Goal: Task Accomplishment & Management: Use online tool/utility

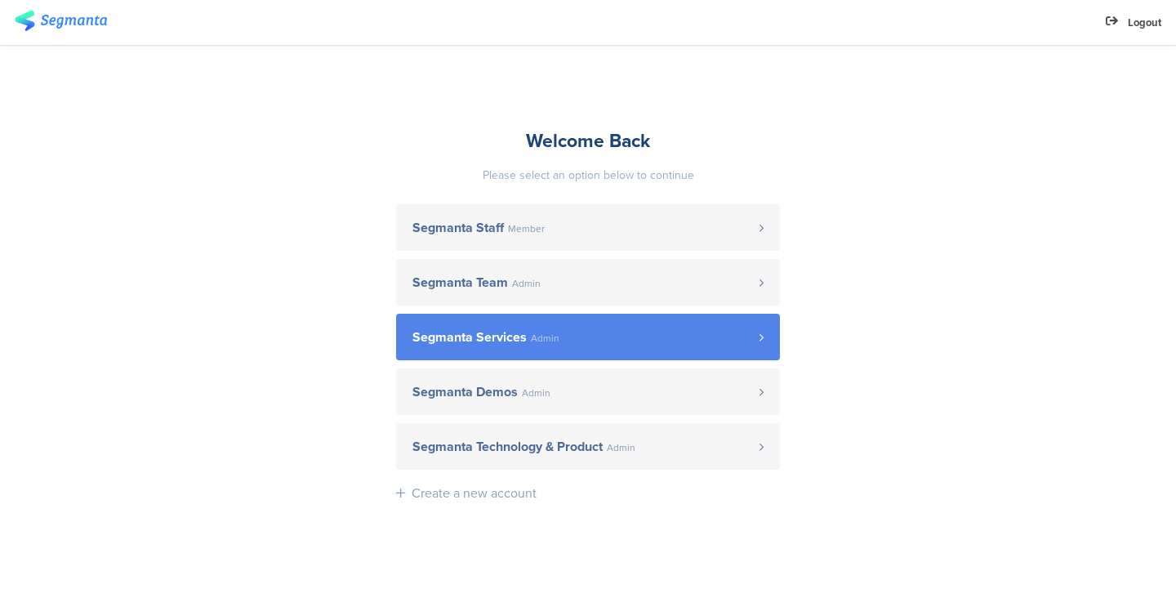
click at [667, 332] on span "Segmanta Services Admin" at bounding box center [585, 337] width 347 height 13
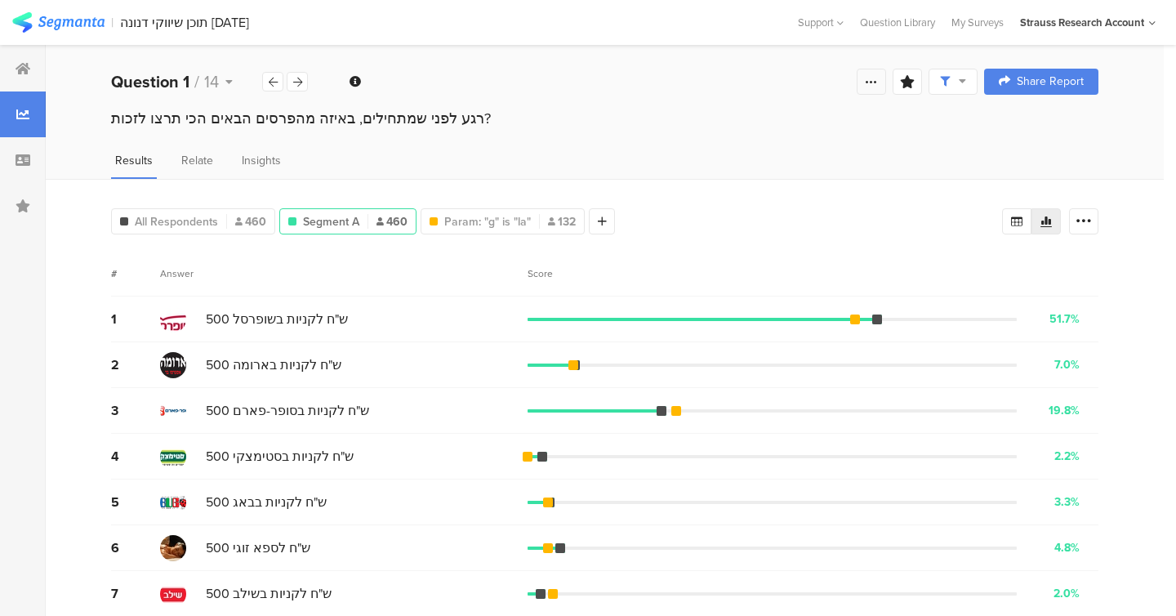
click at [868, 76] on icon at bounding box center [871, 81] width 13 height 13
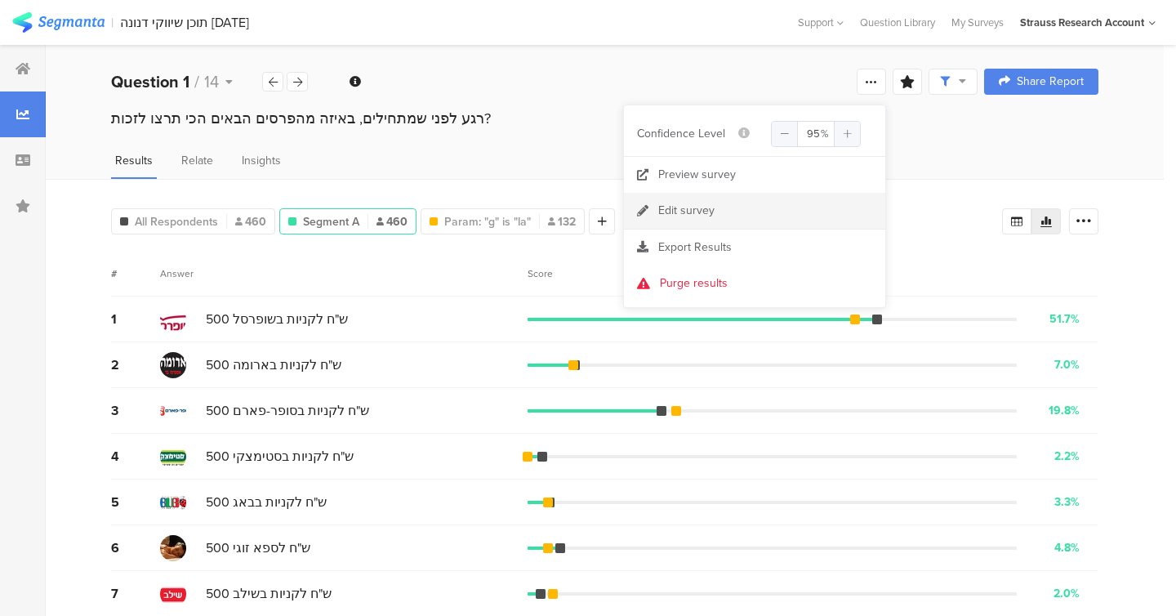
click at [742, 218] on link "Edit survey" at bounding box center [754, 211] width 261 height 36
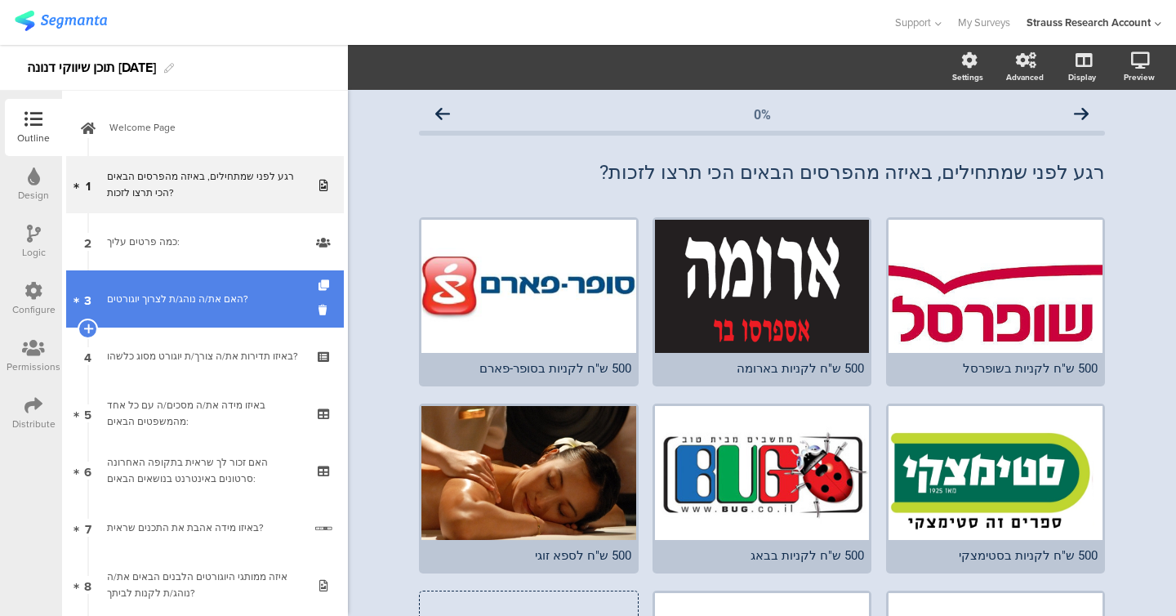
click at [211, 282] on link "3 האם את/ה נוהג/ת לצרוך יוגורטים?" at bounding box center [205, 298] width 278 height 57
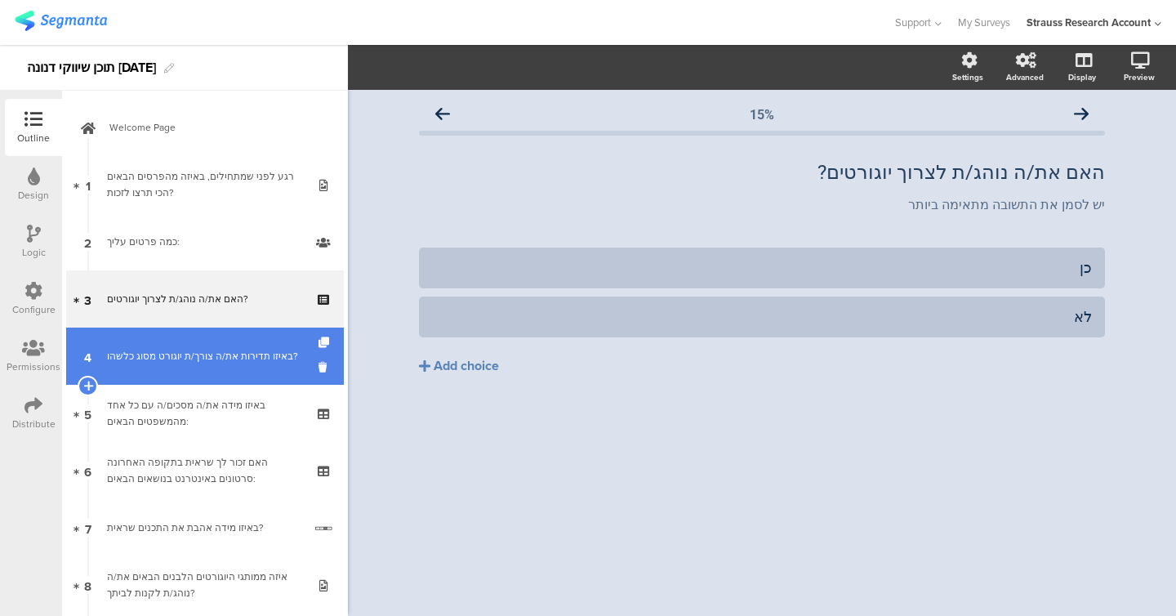
click at [211, 338] on link "4 באיזו תדירות את/ה צורך/ת יוגורט מסוג כלשהו?" at bounding box center [205, 355] width 278 height 57
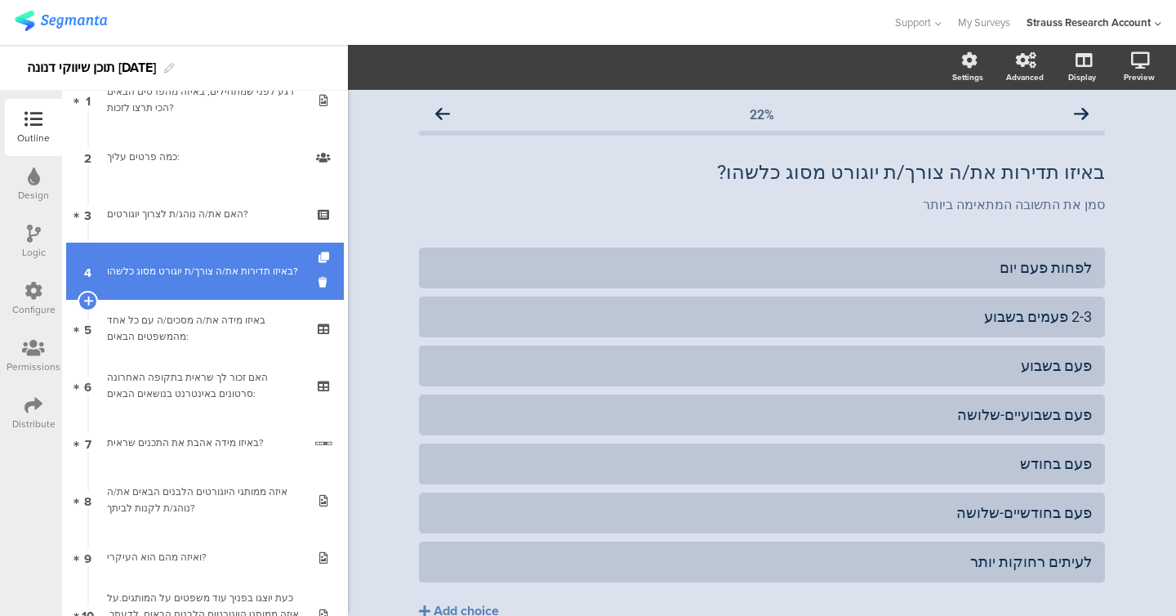
scroll to position [117, 0]
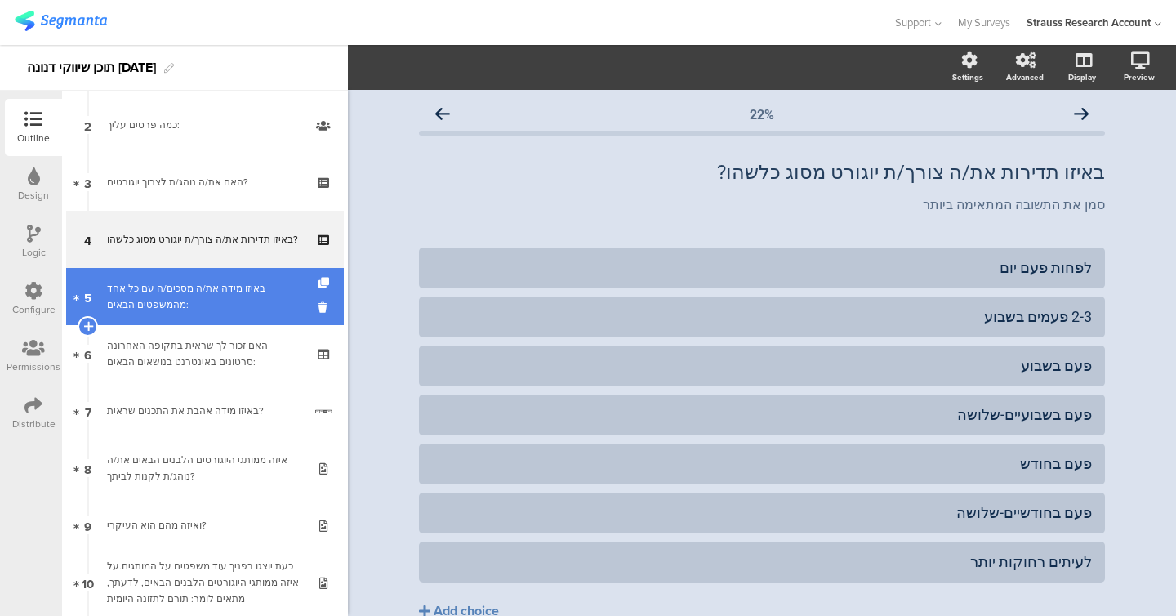
click at [203, 318] on link "5 באיזו מידה את/ה מסכים/ה עם כל אחד מהמשפטים הבאים:" at bounding box center [205, 296] width 278 height 57
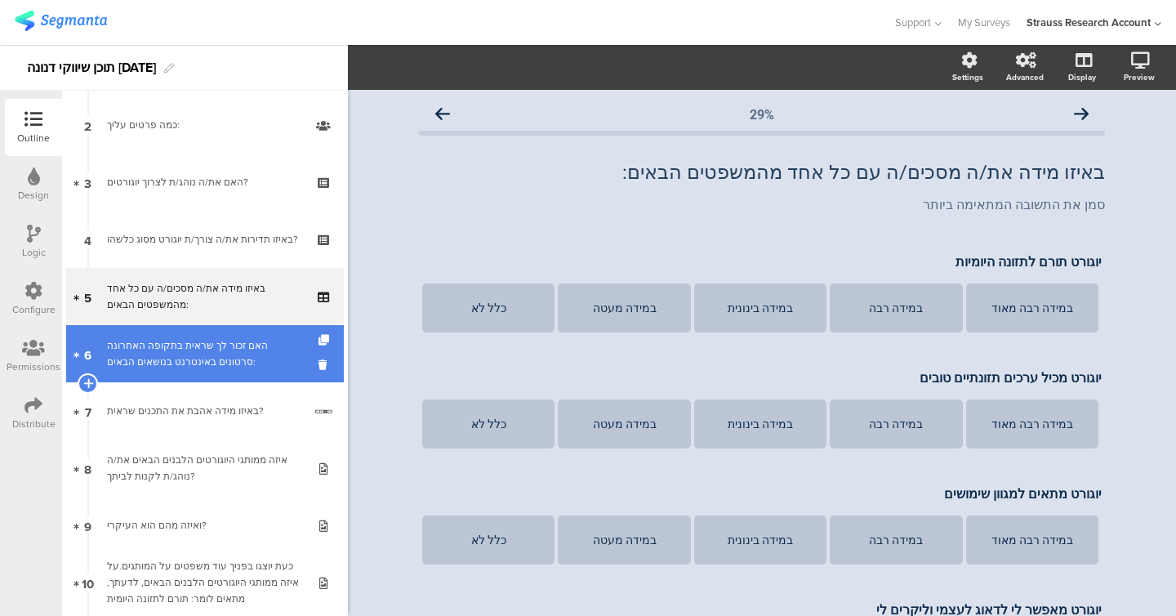
click at [203, 366] on div "האם זכור לך שראית בתקופה האחרונה סרטונים באינטרנט בנושאים הבאים:" at bounding box center [204, 353] width 195 height 33
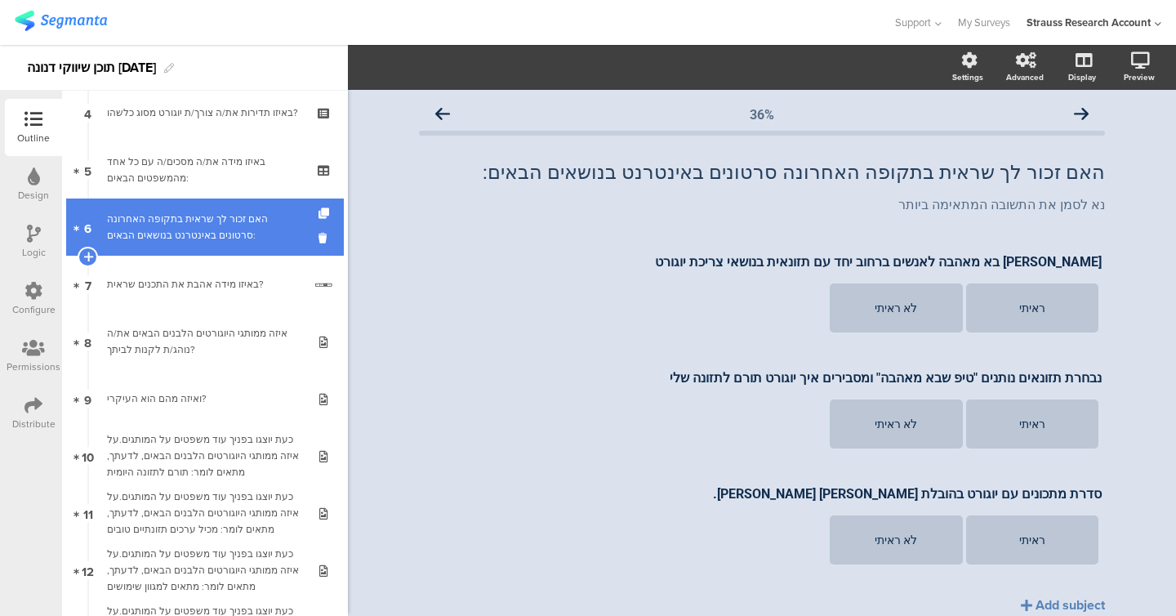
scroll to position [285, 0]
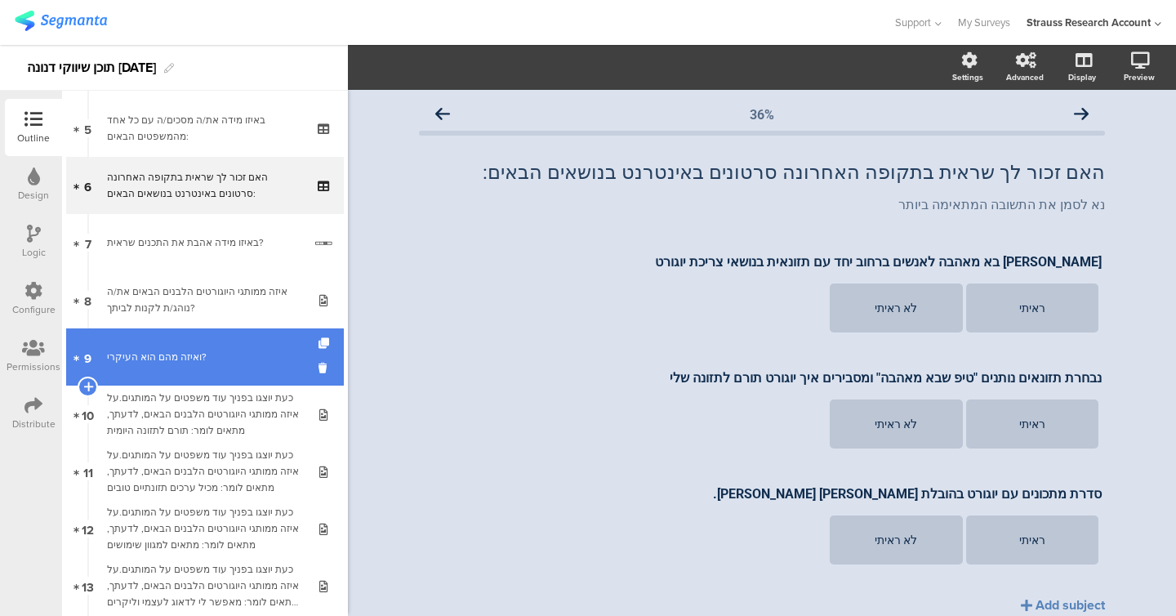
click at [200, 334] on link "9 ואיזה מהם הוא העיקרי?" at bounding box center [205, 356] width 278 height 57
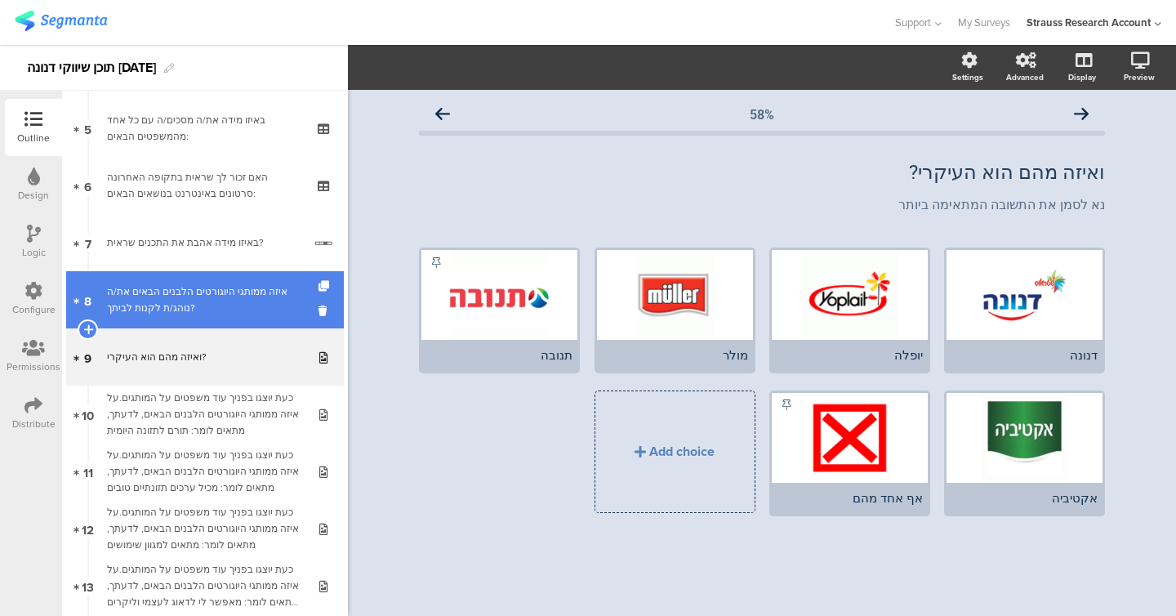
click at [197, 309] on div "איזה ממותגי היוגורטים הלבנים הבאים את/ה נוהג/ת לקנות לביתך?" at bounding box center [204, 299] width 195 height 33
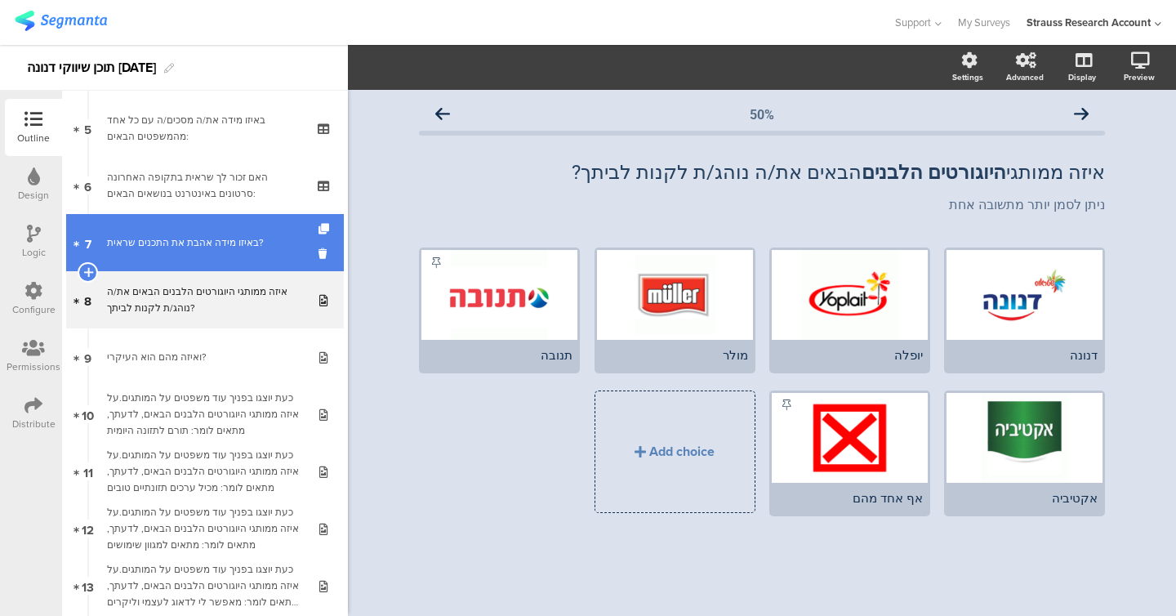
click at [200, 239] on div "באיזו מידה אהבת את התכנים שראית?" at bounding box center [205, 242] width 196 height 16
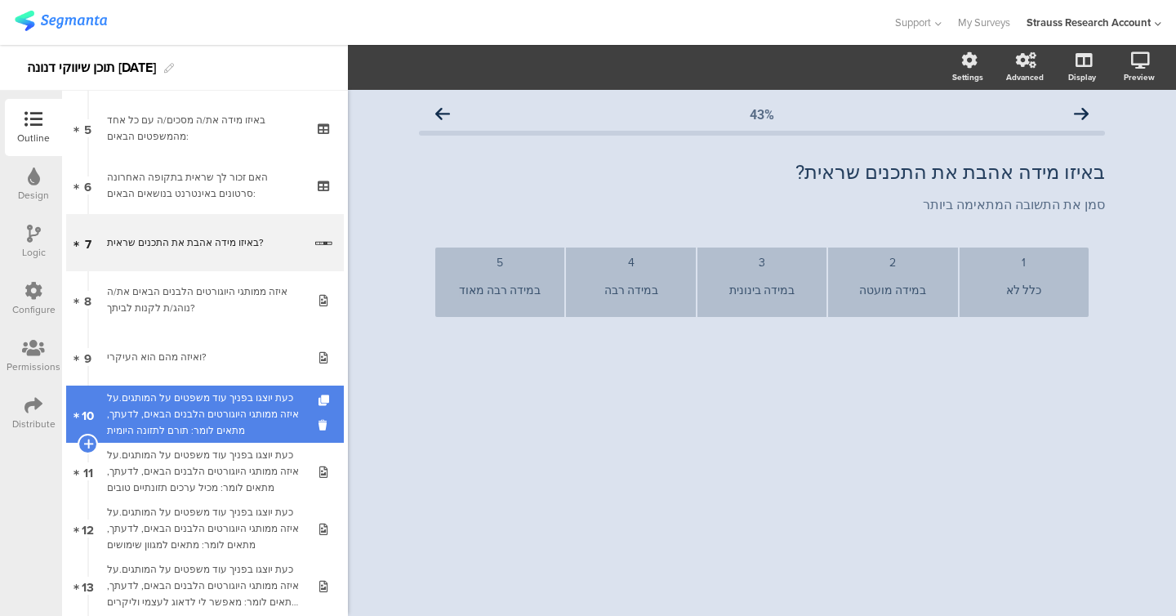
click at [201, 388] on link "10 כעת יוצגו בפניך עוד משפטים על המותגים.על איזה ממותגי היוגורטים הלבנים הבאים,…" at bounding box center [205, 413] width 278 height 57
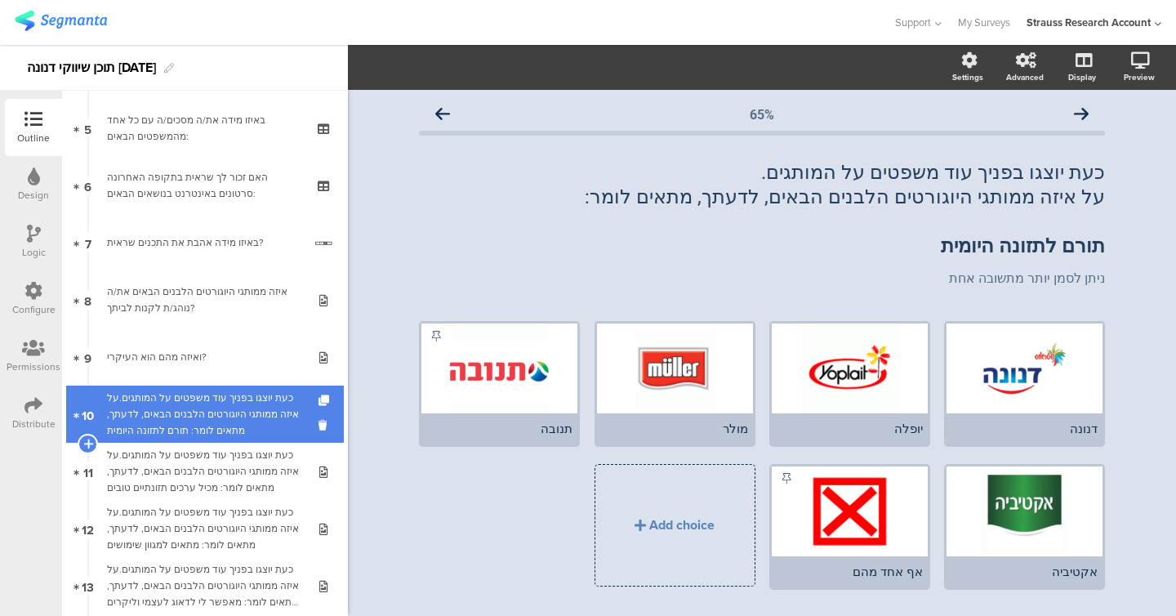
click at [199, 424] on div "כעת יוצגו בפניך עוד משפטים על המותגים.על איזה ממותגי היוגורטים הלבנים הבאים, לד…" at bounding box center [204, 414] width 195 height 49
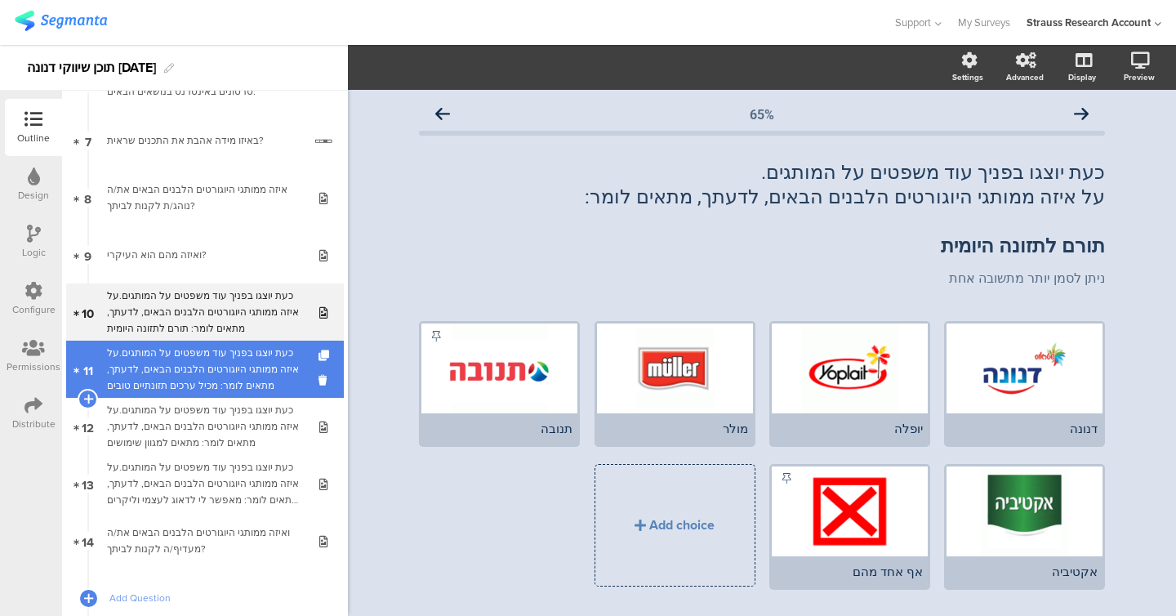
scroll to position [405, 0]
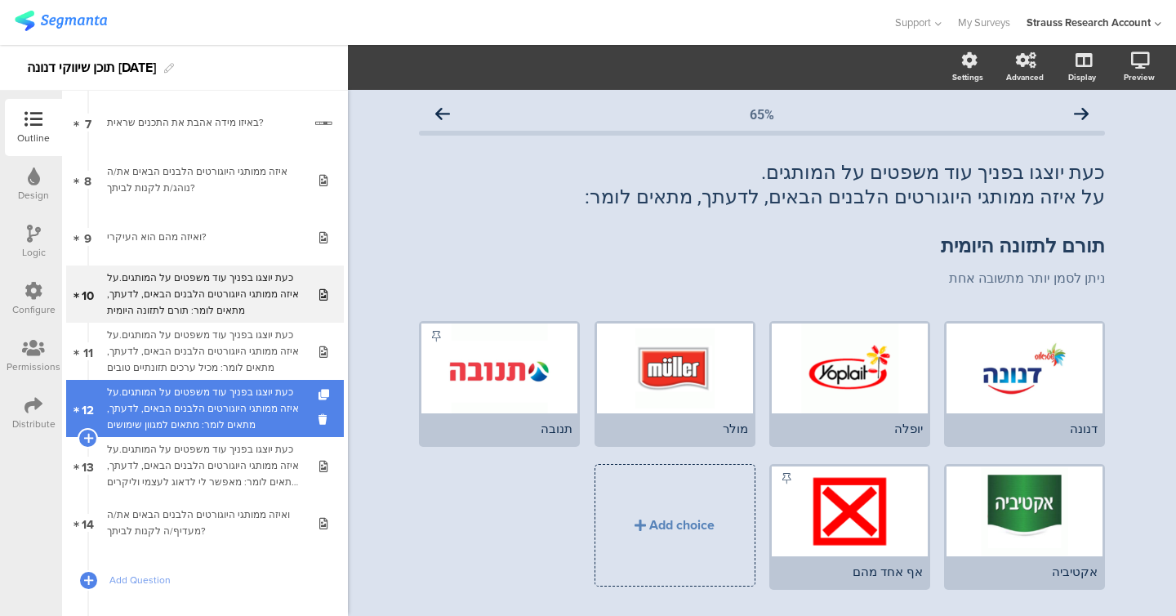
click at [204, 397] on div "כעת יוצגו בפניך עוד משפטים על המותגים.על איזה ממותגי היוגורטים הלבנים הבאים, לד…" at bounding box center [204, 408] width 195 height 49
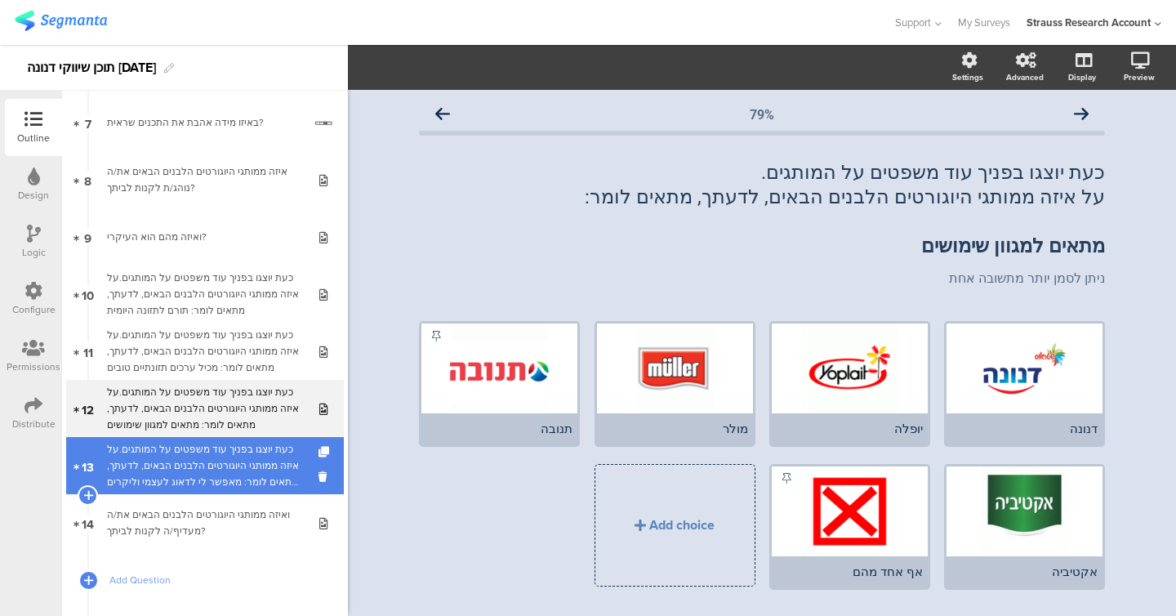
click at [206, 464] on div "כעת יוצגו בפניך עוד משפטים על המותגים.על איזה ממותגי היוגורטים הלבנים הבאים, לד…" at bounding box center [204, 465] width 195 height 49
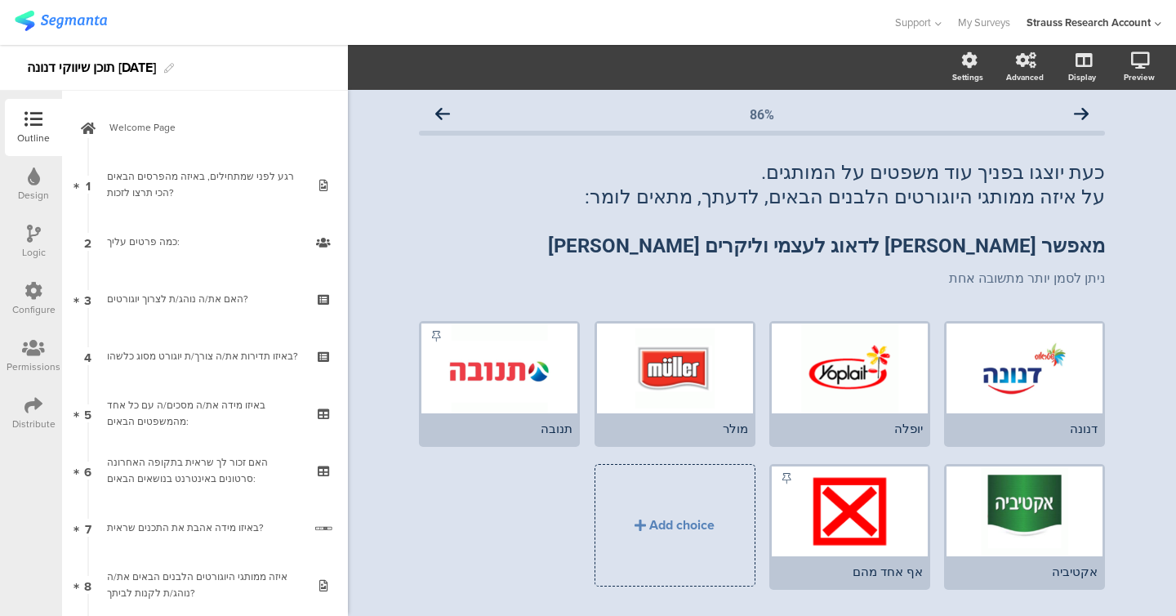
click at [208, 297] on div "האם את/ה נוהג/ת לצרוך יוגורטים?" at bounding box center [204, 299] width 195 height 16
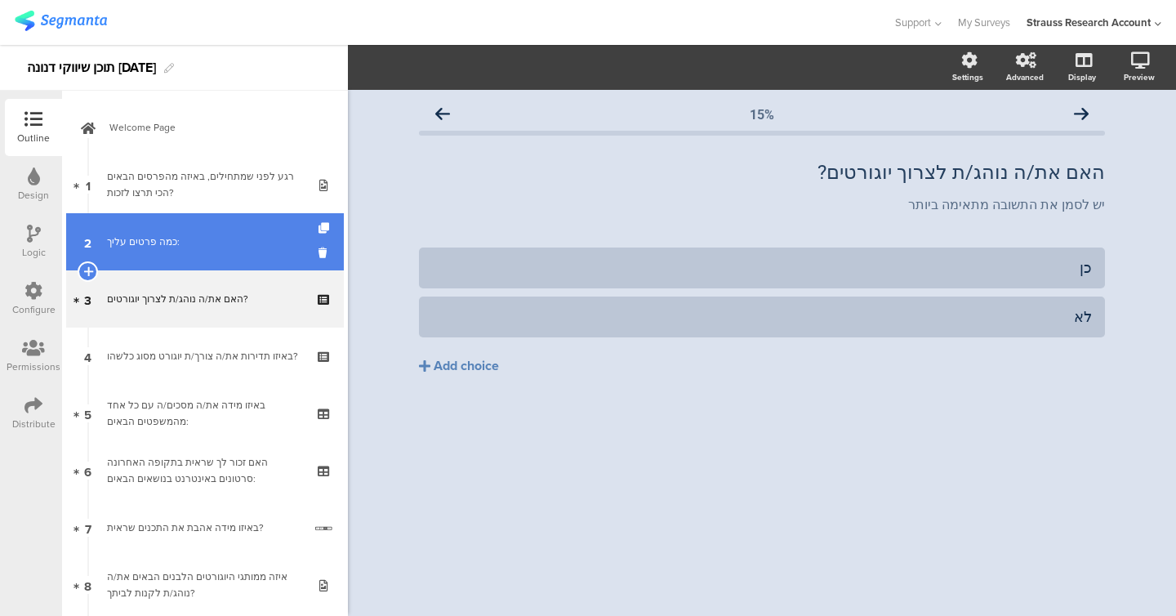
click at [207, 231] on link "2 כמה פרטים עליך:" at bounding box center [205, 241] width 278 height 57
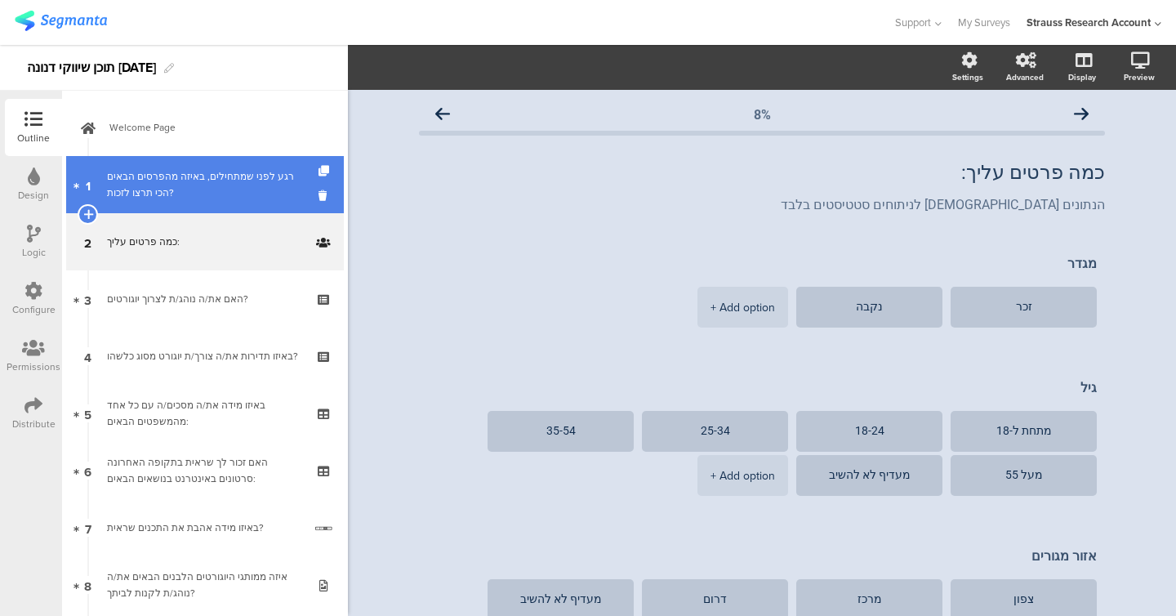
click at [216, 189] on div "רגע לפני שמתחילים, באיזה מהפרסים הבאים הכי תרצו לזכות?" at bounding box center [204, 184] width 195 height 33
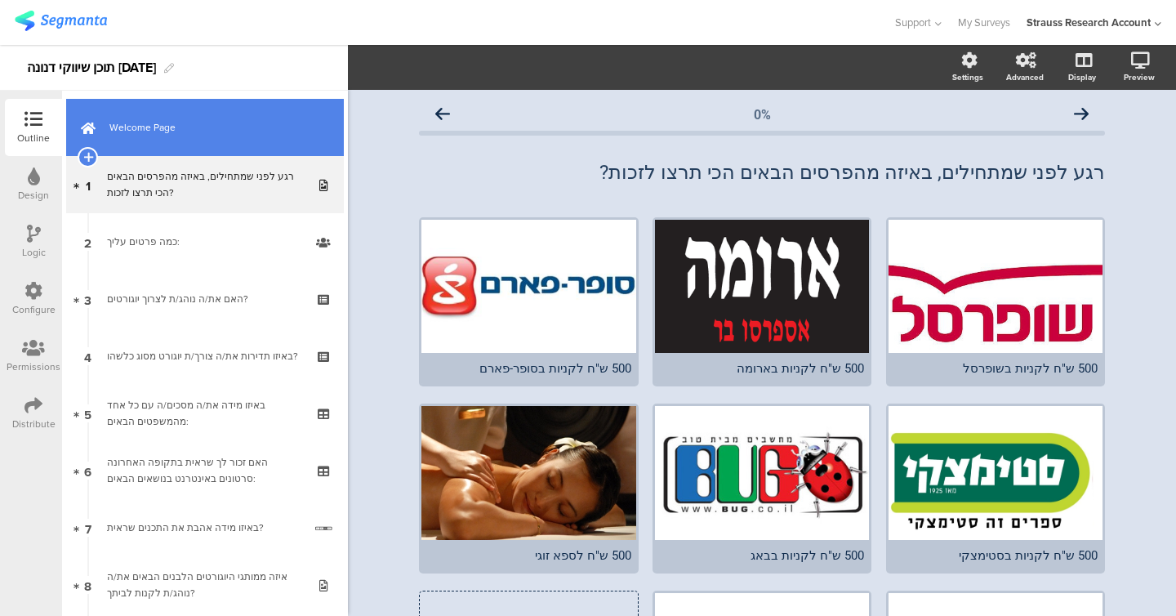
click at [198, 119] on span "Welcome Page" at bounding box center [213, 127] width 209 height 16
